Goal: Check status: Check status

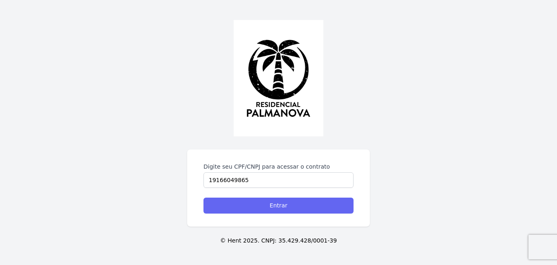
type input "19166049865"
click at [321, 203] on input "Entrar" at bounding box center [279, 205] width 150 height 16
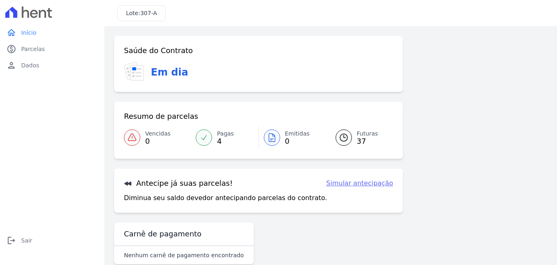
click at [211, 140] on div at bounding box center [204, 137] width 16 height 16
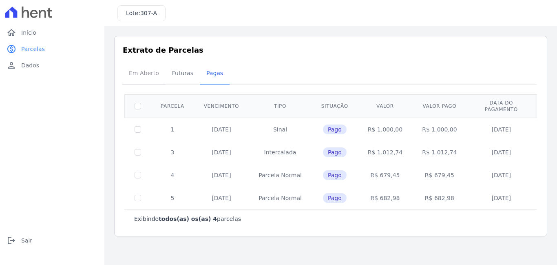
click at [145, 73] on span "Em Aberto" at bounding box center [144, 73] width 40 height 16
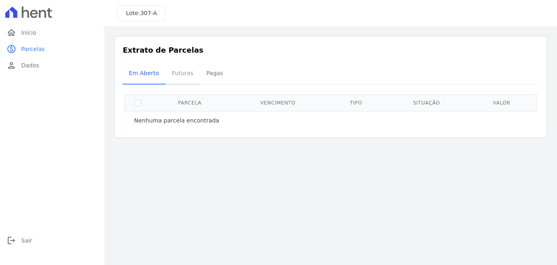
click at [179, 72] on span "Futuras" at bounding box center [182, 73] width 31 height 16
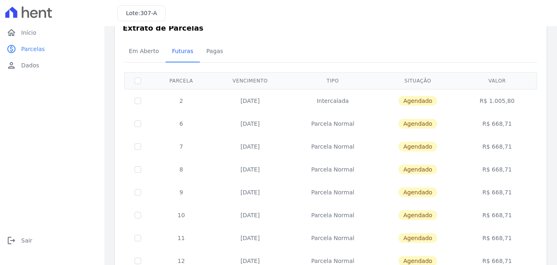
scroll to position [41, 0]
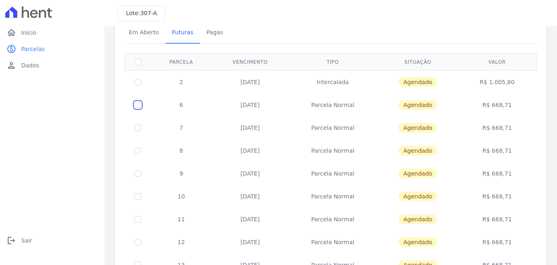
click at [136, 104] on input "checkbox" at bounding box center [138, 105] width 7 height 7
checkbox input "true"
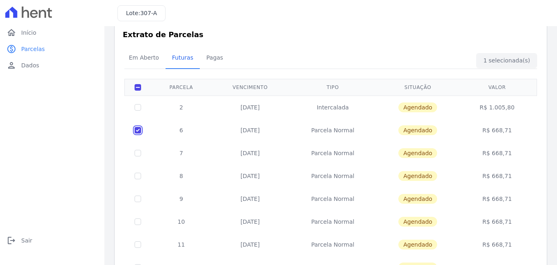
scroll to position [0, 0]
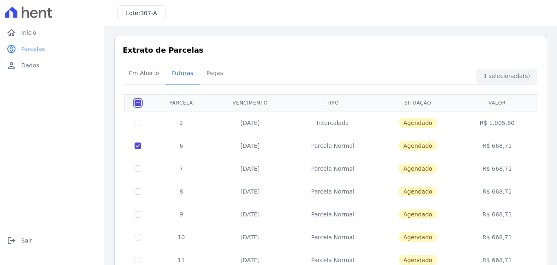
click at [139, 100] on input "checkbox" at bounding box center [138, 103] width 7 height 7
checkbox input "false"
click at [139, 100] on input "checkbox" at bounding box center [138, 103] width 7 height 7
checkbox input "true"
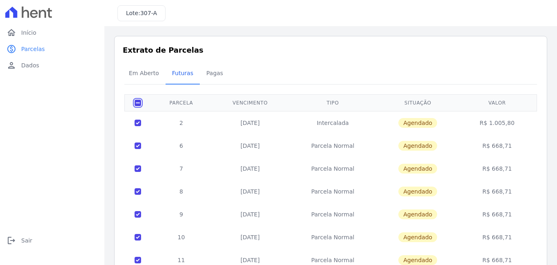
checkbox input "true"
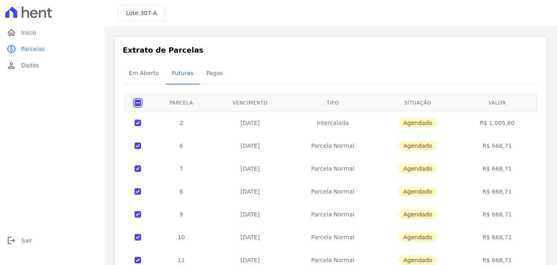
checkbox input "true"
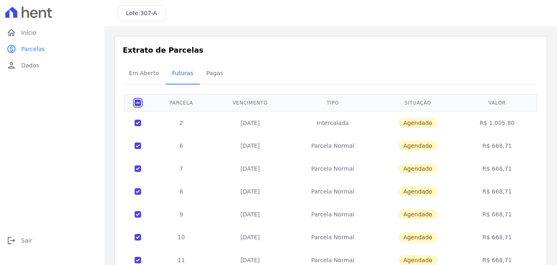
checkbox input "true"
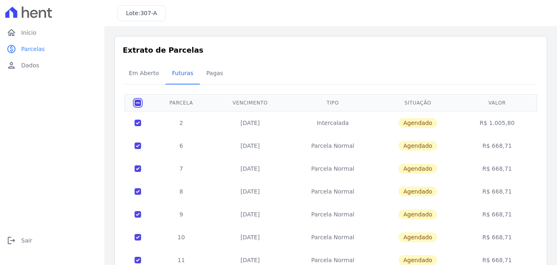
checkbox input "true"
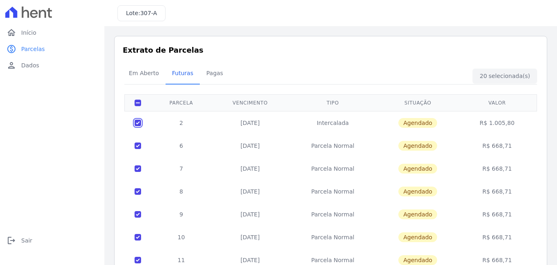
click at [137, 122] on input "checkbox" at bounding box center [138, 123] width 7 height 7
checkbox input "false"
click at [39, 66] on link "person Dados" at bounding box center [52, 65] width 98 height 16
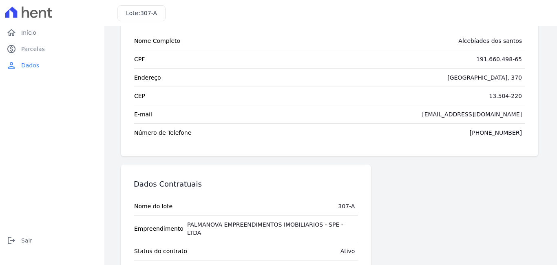
scroll to position [71, 0]
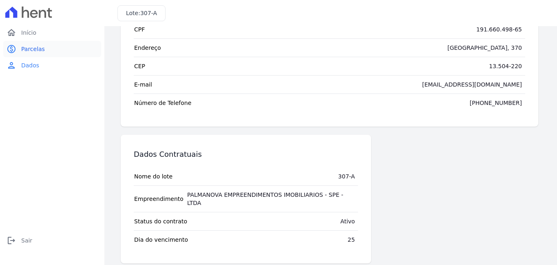
click at [49, 52] on link "paid Parcelas" at bounding box center [52, 49] width 98 height 16
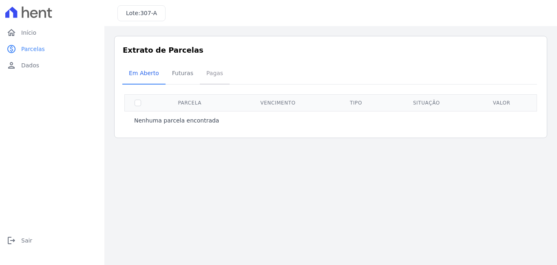
click at [208, 73] on span "Pagas" at bounding box center [215, 73] width 27 height 16
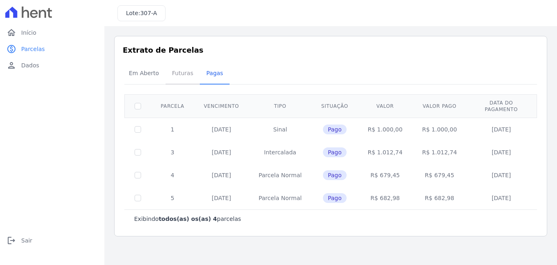
click at [178, 73] on span "Futuras" at bounding box center [182, 73] width 31 height 16
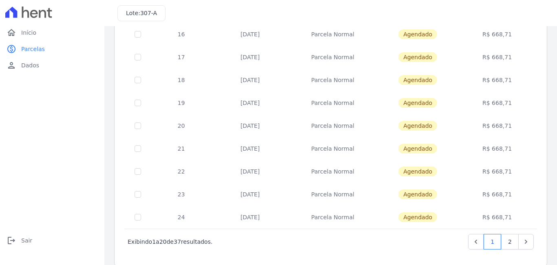
scroll to position [351, 0]
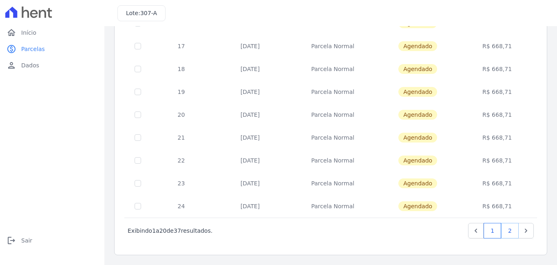
click at [505, 233] on link "2" at bounding box center [510, 231] width 18 height 16
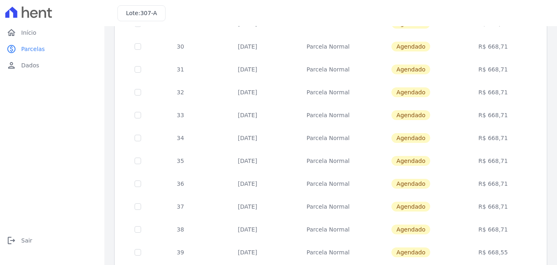
scroll to position [38, 0]
